Goal: Task Accomplishment & Management: Complete application form

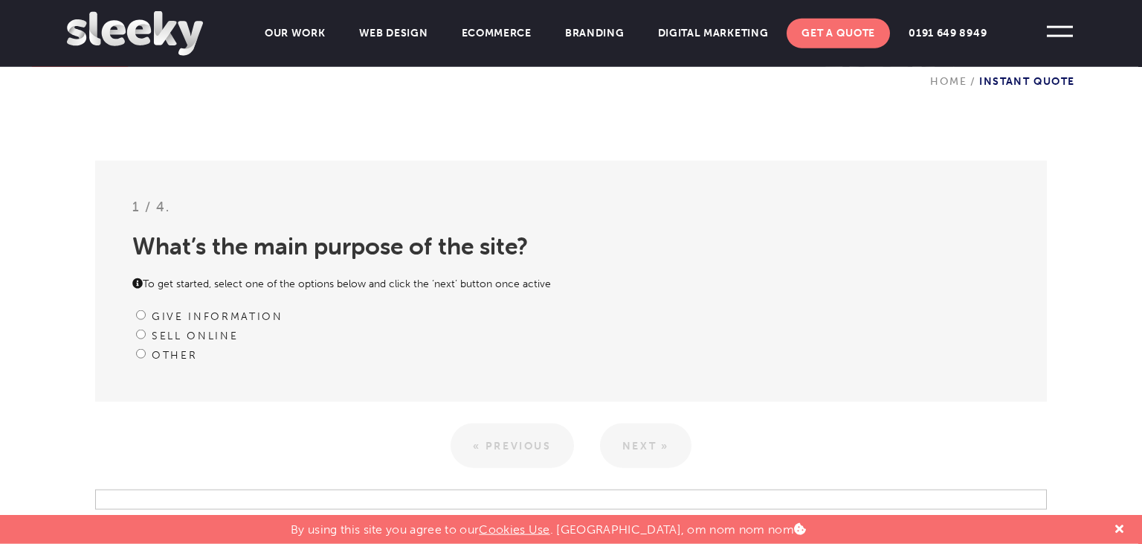
scroll to position [393, 0]
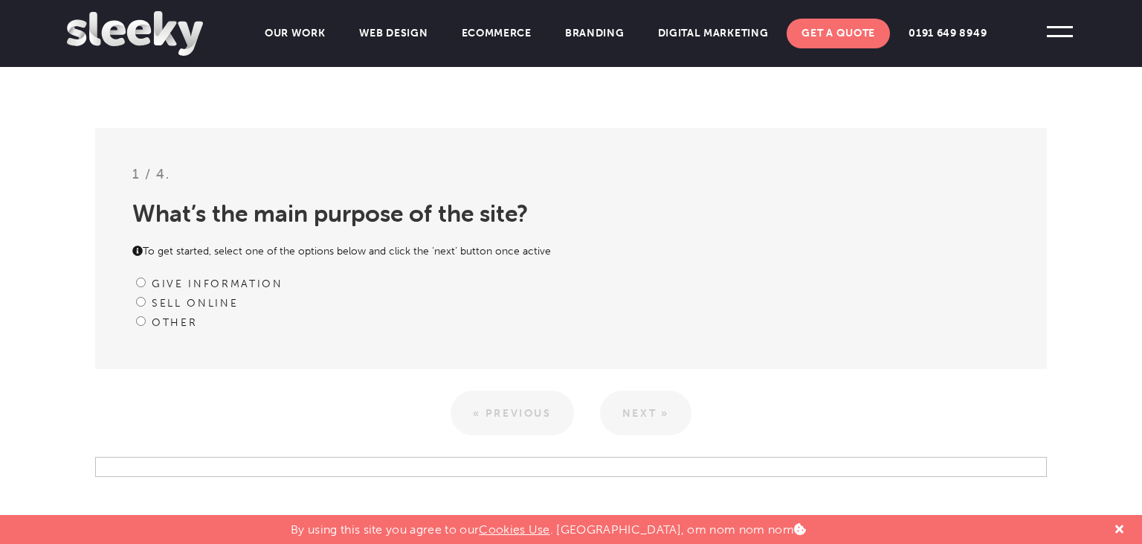
click at [181, 320] on label "Other" at bounding box center [174, 322] width 45 height 13
click at [146, 320] on input "Other" at bounding box center [141, 321] width 10 height 10
radio input "true"
click at [624, 409] on link "Next »" at bounding box center [645, 412] width 91 height 45
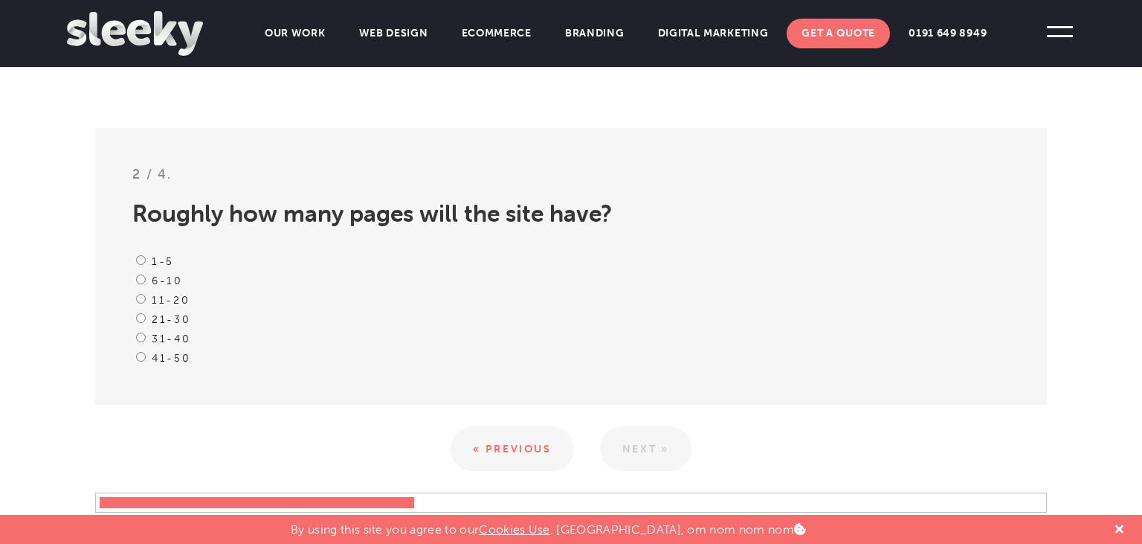
click at [156, 283] on label "6-10" at bounding box center [167, 280] width 31 height 13
click at [146, 283] on input "6-10" at bounding box center [141, 279] width 10 height 10
radio input "true"
drag, startPoint x: 638, startPoint y: 451, endPoint x: 628, endPoint y: 446, distance: 11.3
click at [639, 450] on link "Next »" at bounding box center [645, 448] width 91 height 45
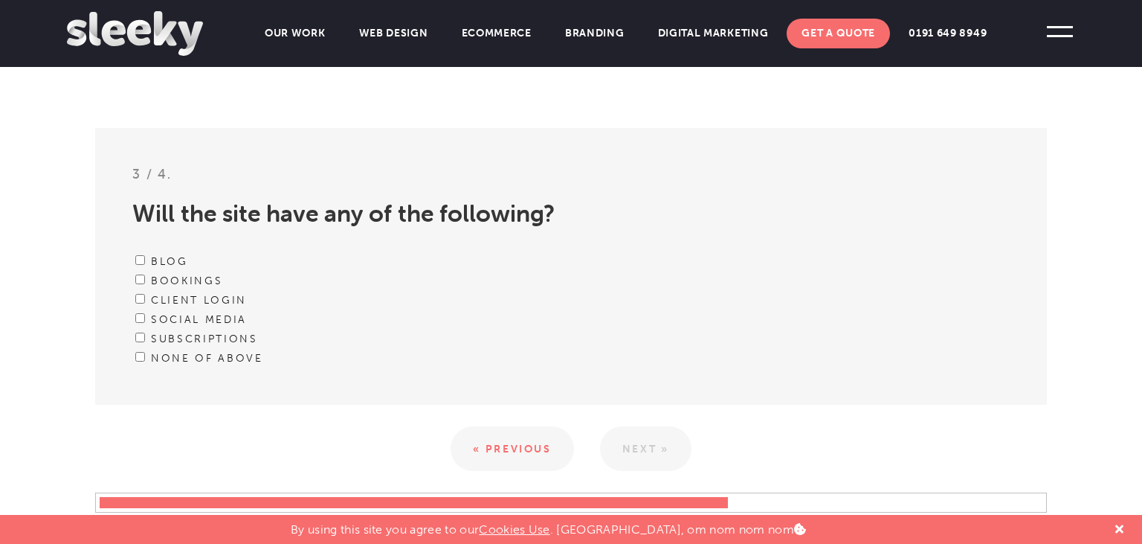
click at [185, 300] on label "Client Login" at bounding box center [199, 300] width 96 height 13
click at [145, 300] on input "Client Login" at bounding box center [140, 299] width 10 height 10
checkbox input "true"
click at [184, 343] on label "Subscriptions" at bounding box center [204, 338] width 107 height 13
click at [145, 342] on input "Subscriptions" at bounding box center [140, 337] width 10 height 10
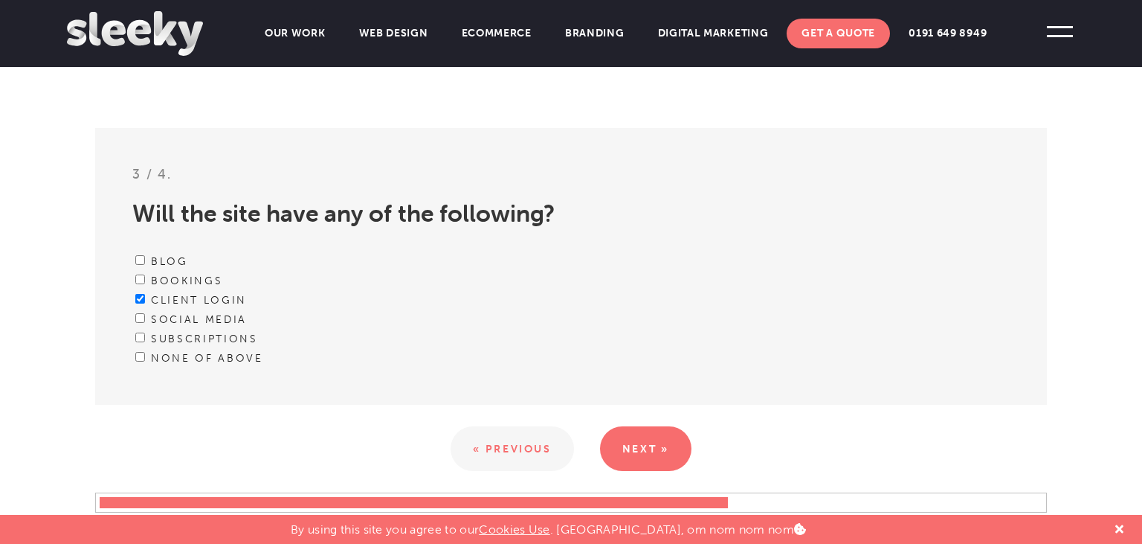
checkbox input "true"
click at [173, 320] on label "Social media" at bounding box center [199, 319] width 96 height 13
click at [145, 320] on input "Social media" at bounding box center [140, 318] width 10 height 10
checkbox input "true"
click at [179, 278] on label "Bookings" at bounding box center [186, 280] width 71 height 13
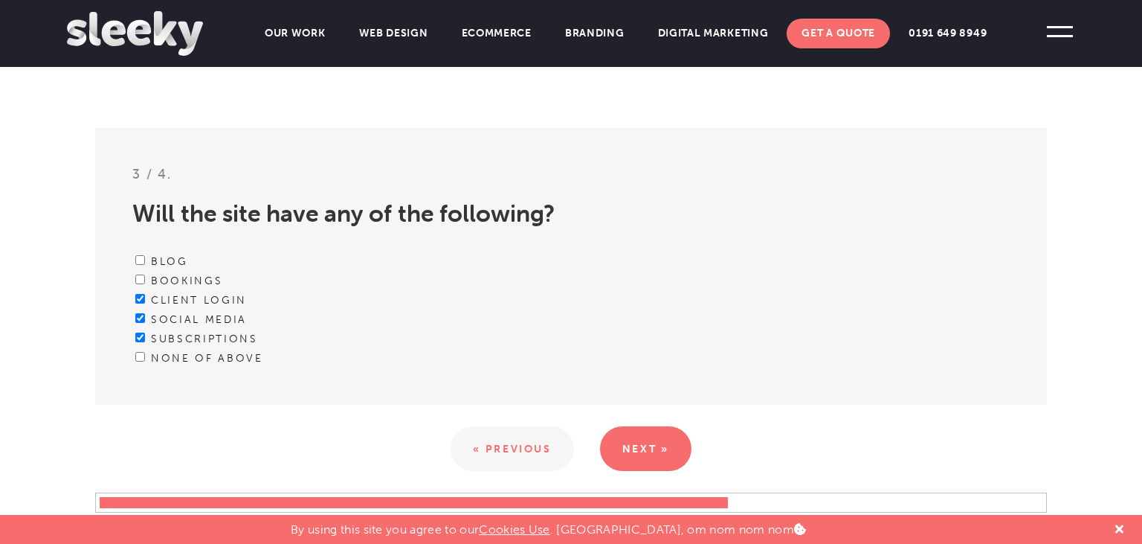
click at [145, 278] on input "Bookings" at bounding box center [140, 279] width 10 height 10
checkbox input "true"
click at [179, 264] on label "Blog" at bounding box center [169, 261] width 37 height 13
click at [145, 264] on input "Blog" at bounding box center [140, 260] width 10 height 10
checkbox input "true"
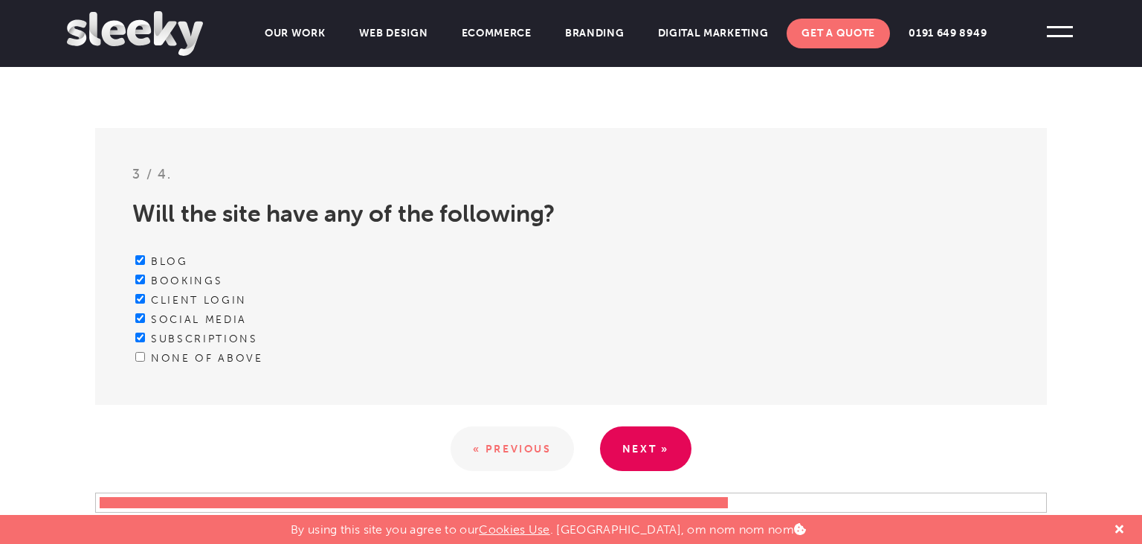
click at [650, 439] on link "Next »" at bounding box center [645, 448] width 91 height 45
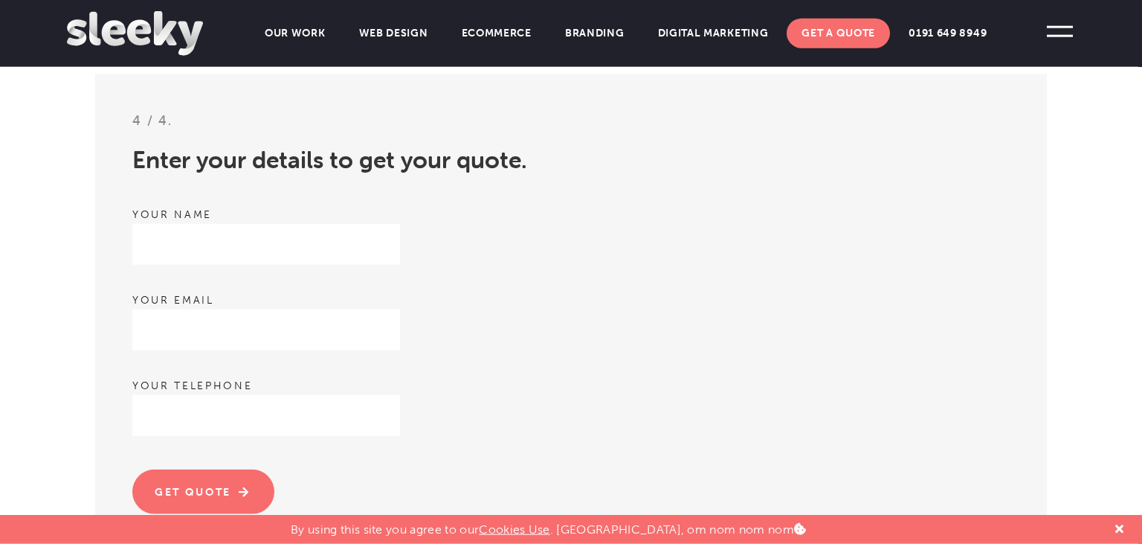
scroll to position [471, 0]
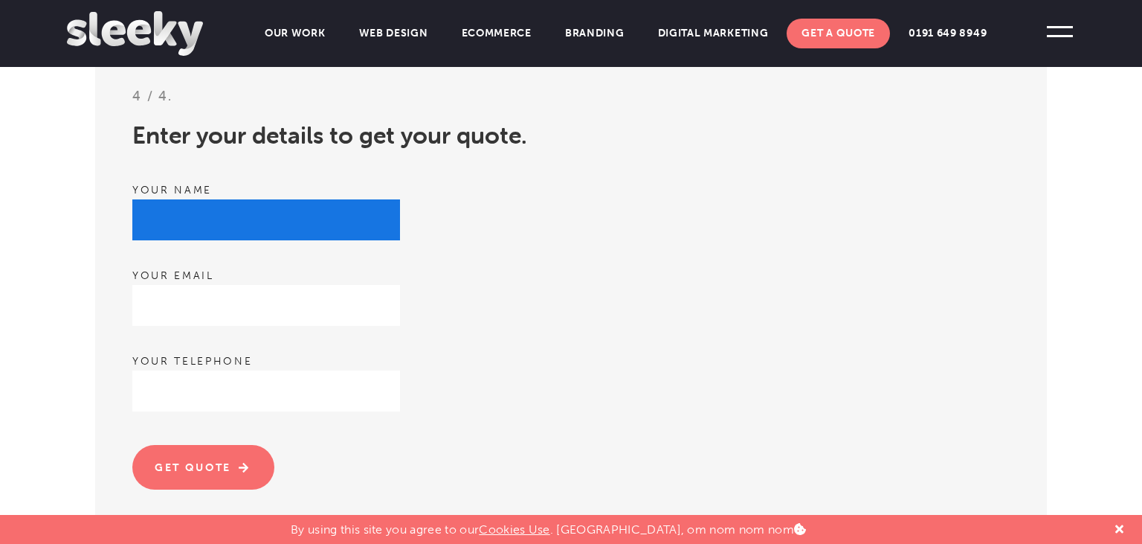
click at [269, 213] on input "text" at bounding box center [266, 219] width 268 height 41
type input "[PERSON_NAME]"
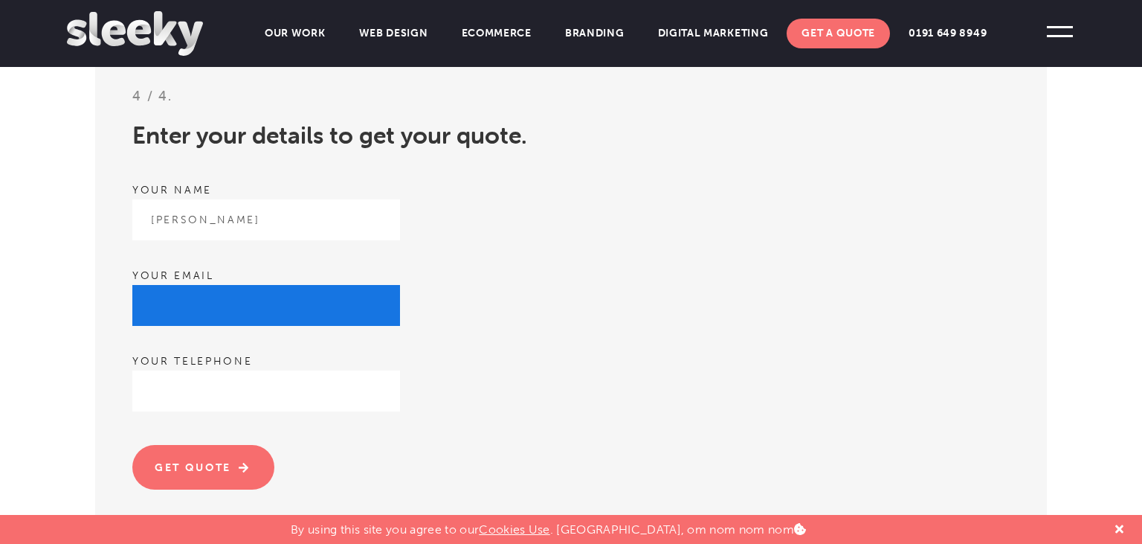
type input "[PERSON_NAME][EMAIL_ADDRESS][DOMAIN_NAME]"
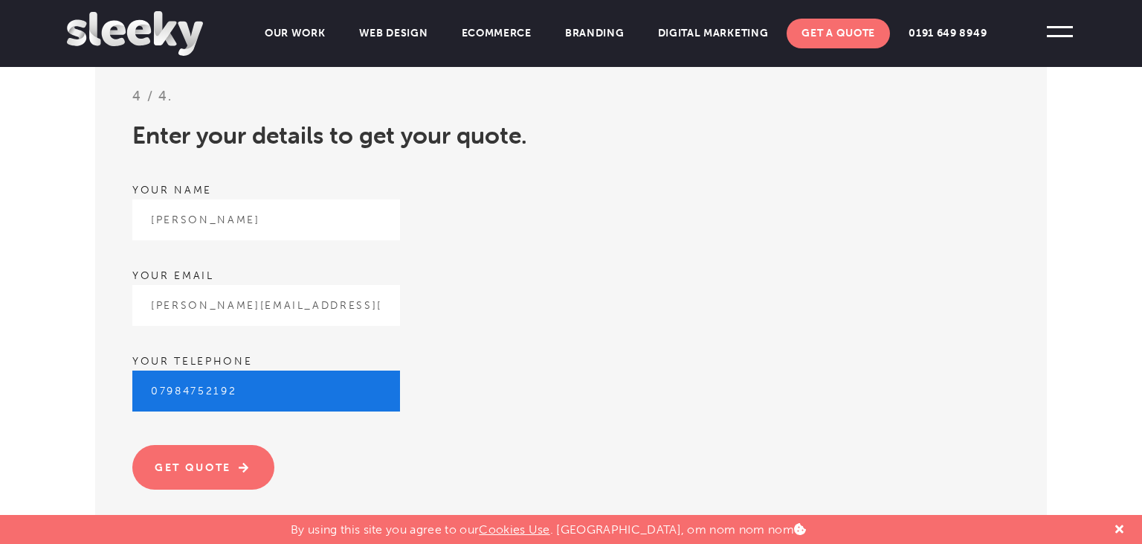
click at [263, 390] on input "07984752192" at bounding box center [266, 390] width 268 height 41
type input "07984752174"
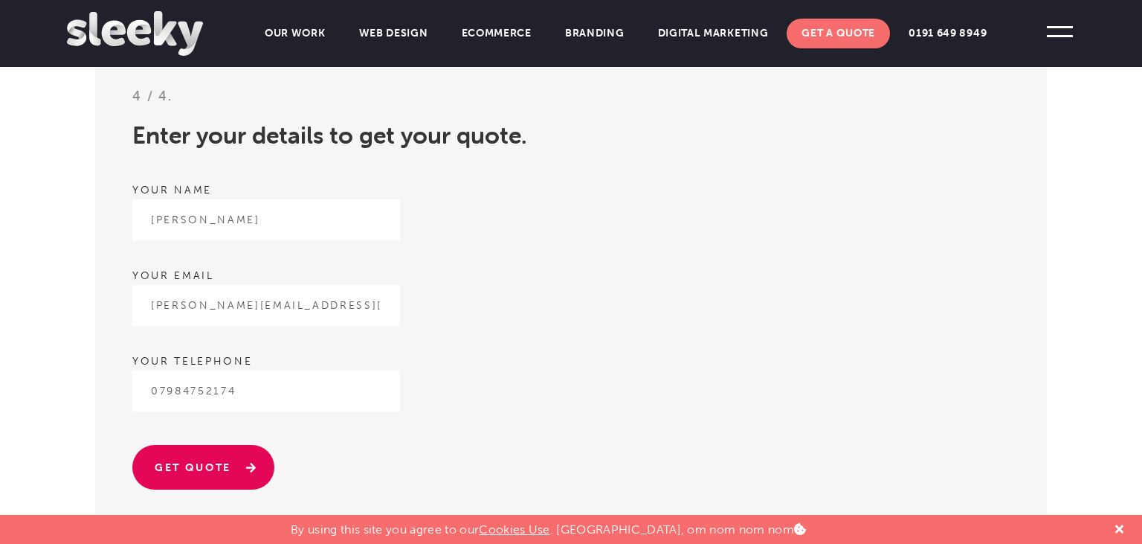
click at [195, 456] on input "Get quote" at bounding box center [203, 467] width 142 height 45
